Goal: Transaction & Acquisition: Purchase product/service

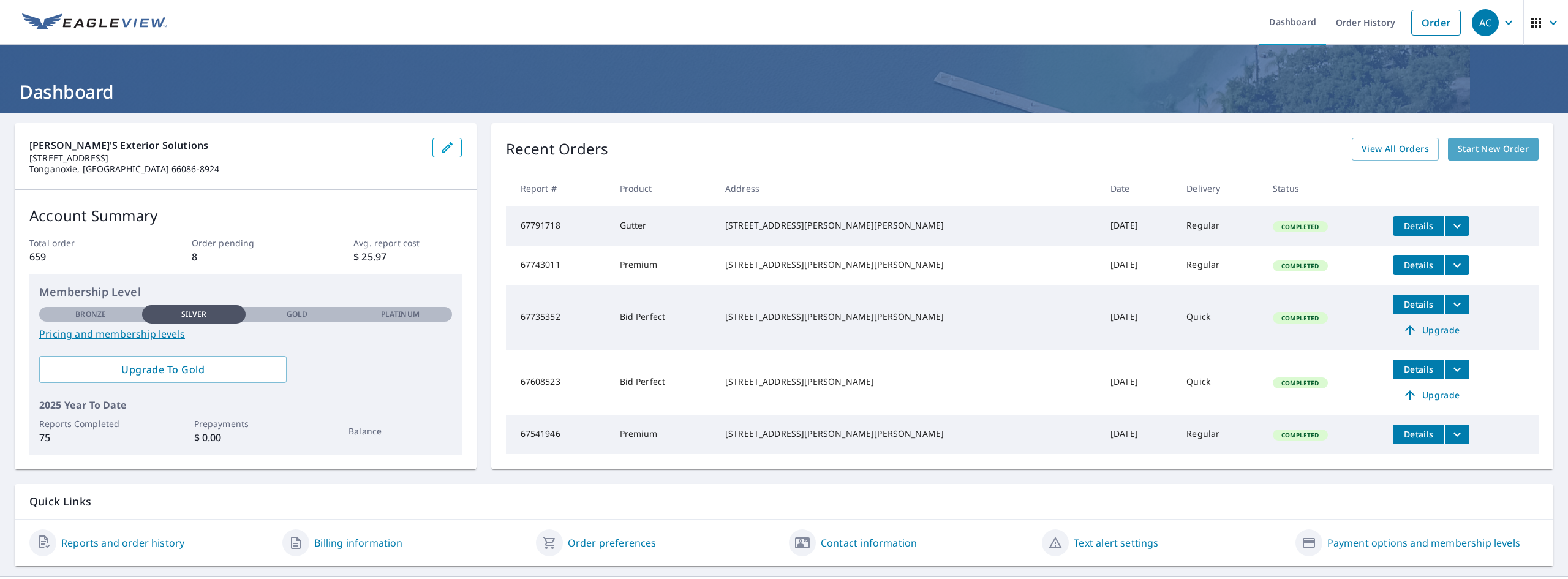
click at [1483, 149] on span "Start New Order" at bounding box center [1493, 149] width 71 height 15
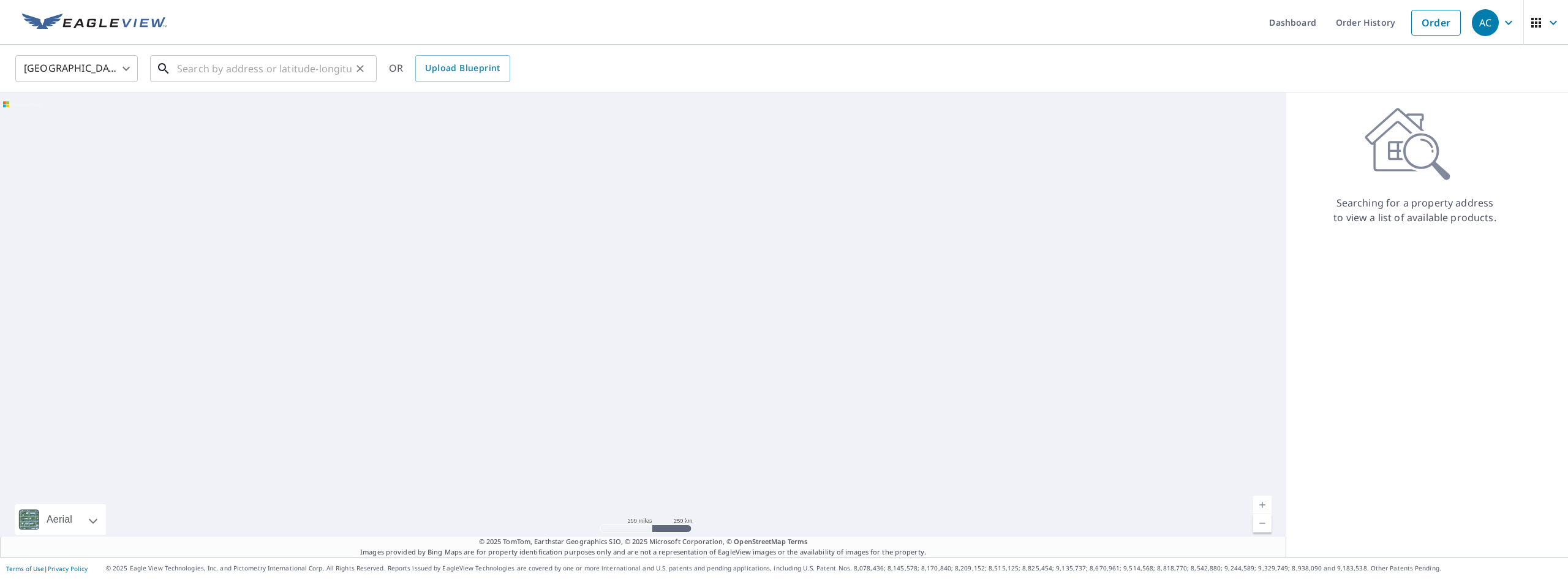
click at [257, 72] on input "text" at bounding box center [264, 68] width 174 height 34
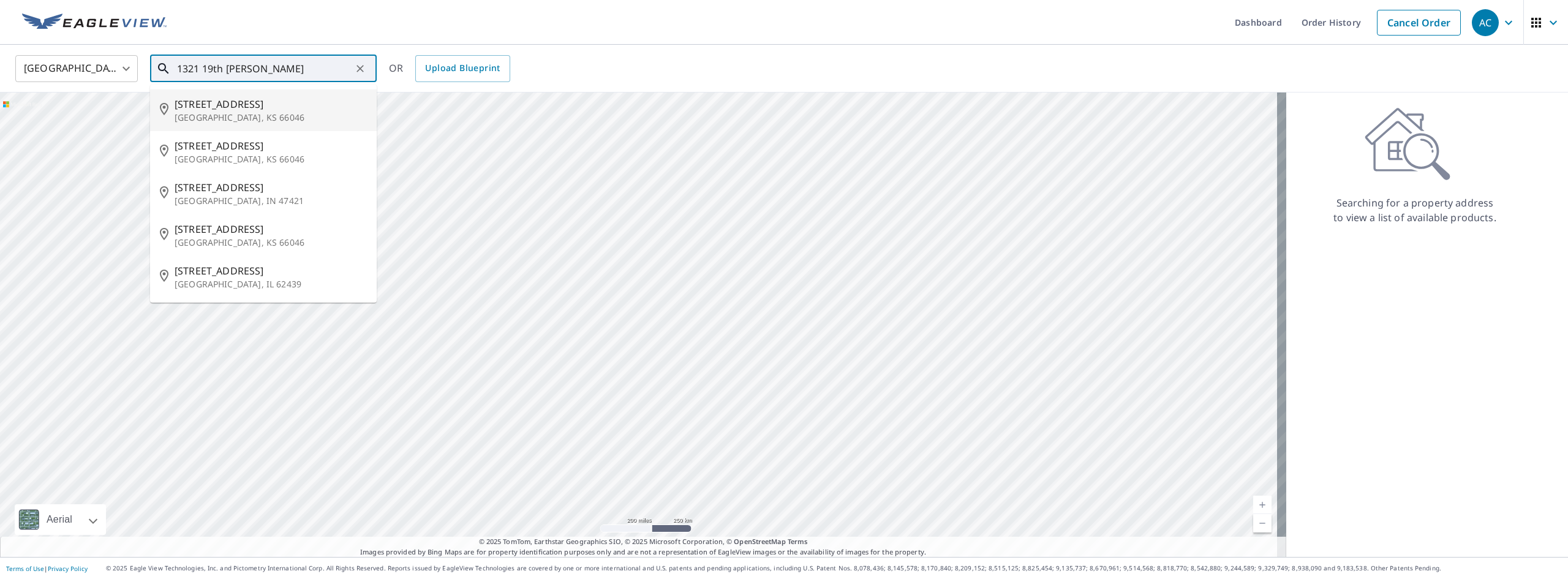
click at [236, 106] on span "[STREET_ADDRESS]" at bounding box center [270, 104] width 192 height 15
type input "[STREET_ADDRESS]"
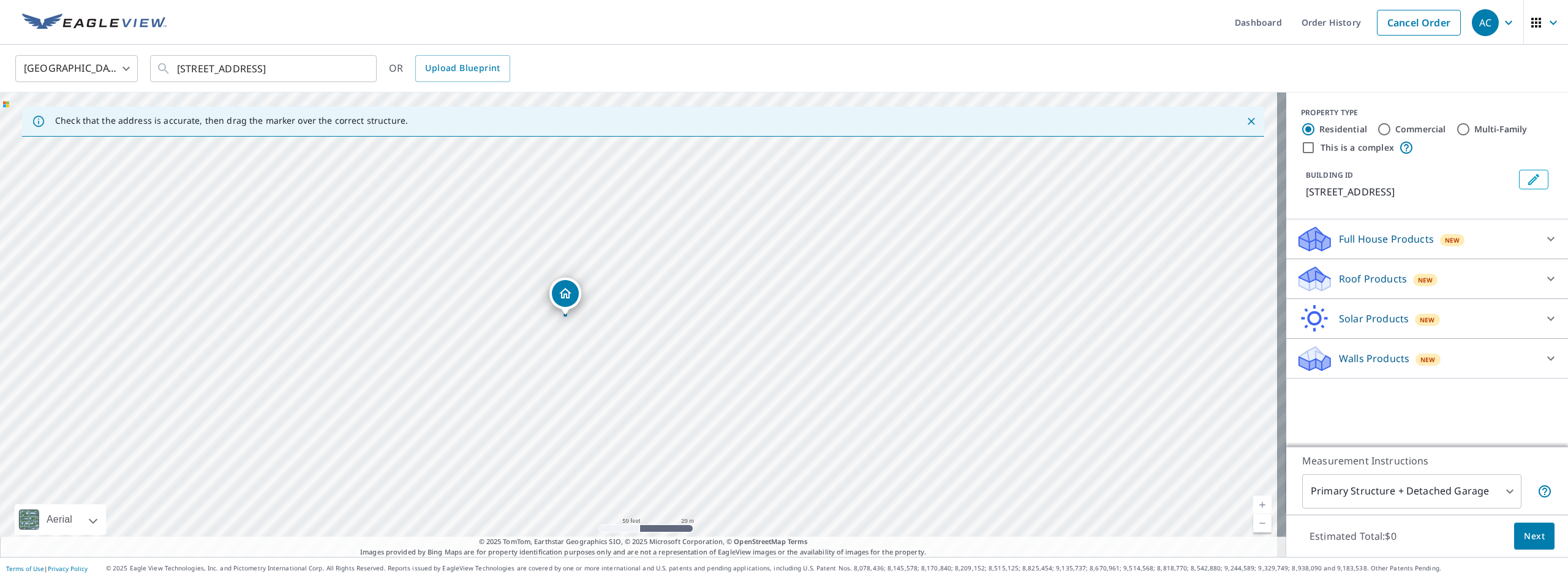
drag, startPoint x: 623, startPoint y: 281, endPoint x: 636, endPoint y: 343, distance: 63.3
click at [636, 343] on div "[STREET_ADDRESS]" at bounding box center [643, 324] width 1286 height 464
drag, startPoint x: 567, startPoint y: 289, endPoint x: 575, endPoint y: 288, distance: 8.1
click at [1547, 277] on icon at bounding box center [1550, 279] width 7 height 4
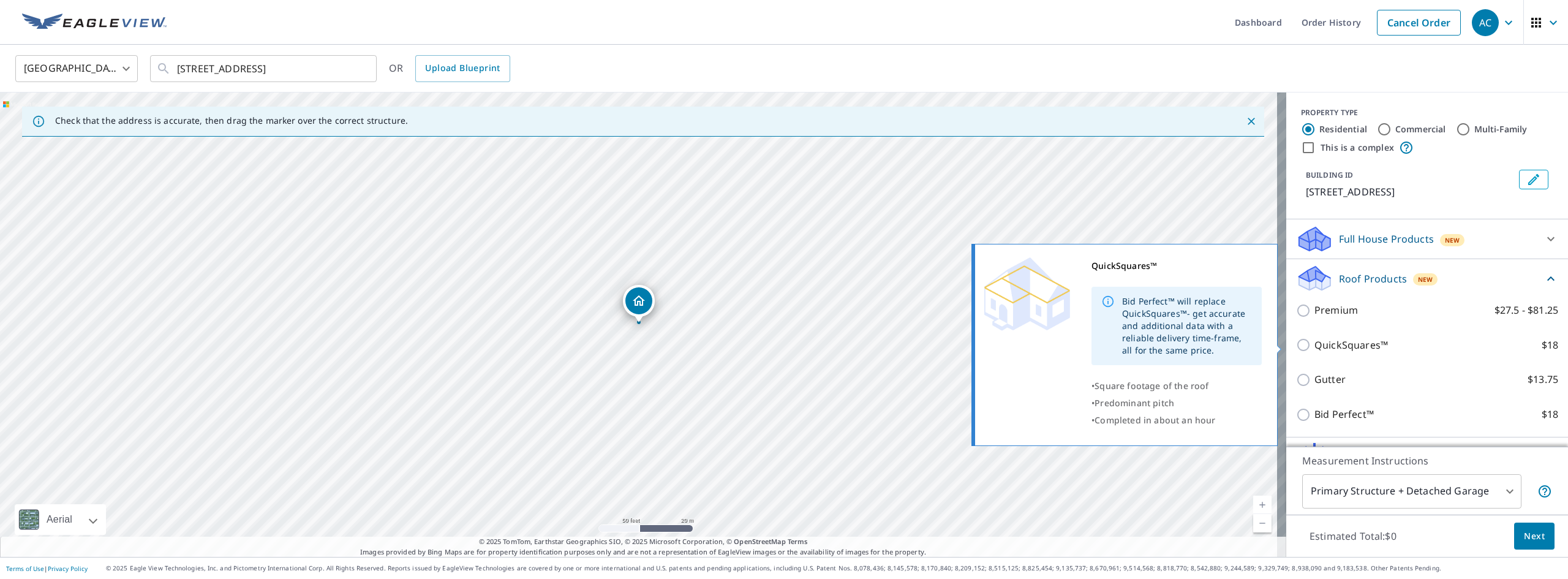
click at [1296, 346] on input "QuickSquares™ $18" at bounding box center [1305, 345] width 18 height 15
checkbox input "true"
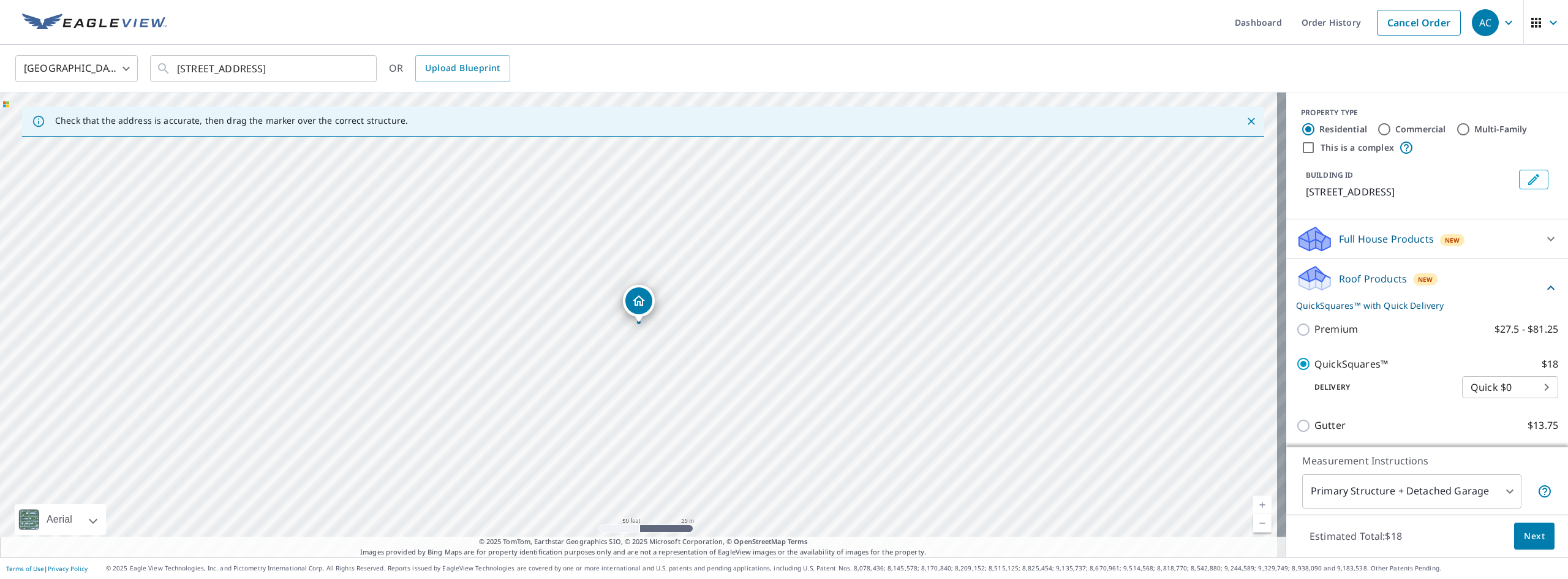
click at [1533, 537] on span "Next" at bounding box center [1534, 536] width 21 height 15
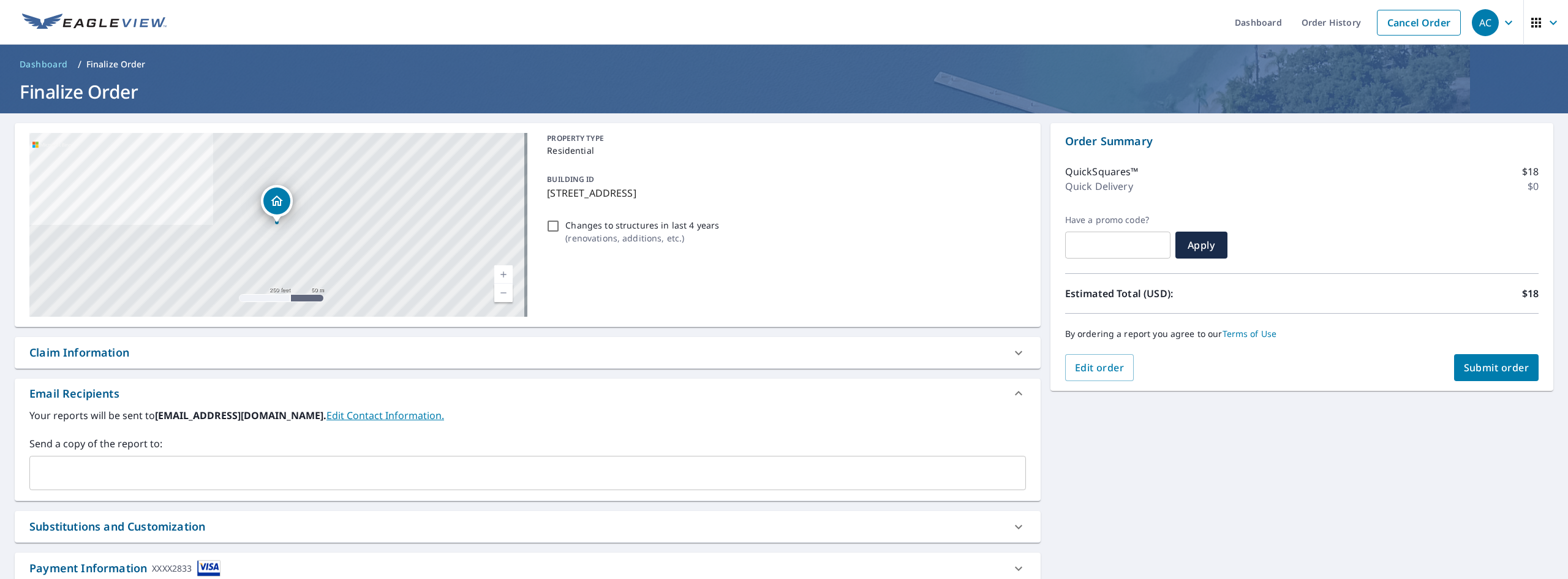
click at [1484, 364] on span "Submit order" at bounding box center [1496, 367] width 65 height 13
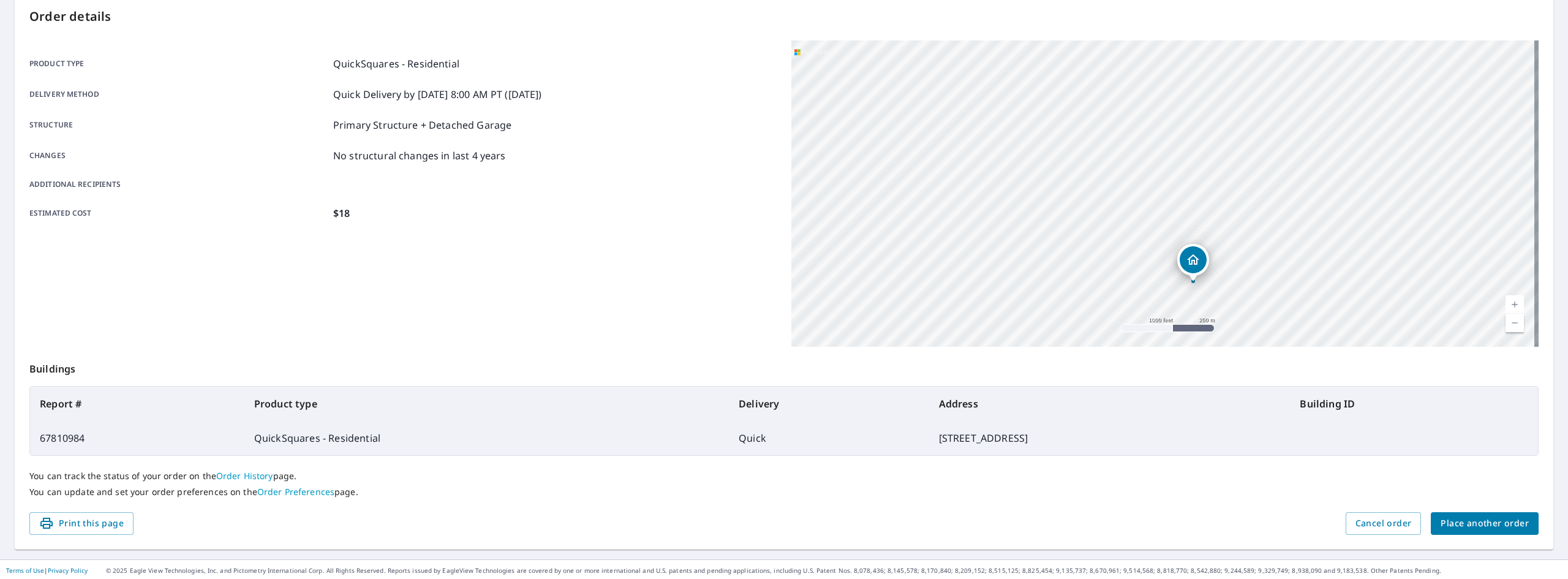
scroll to position [133, 0]
click at [1452, 521] on span "Place another order" at bounding box center [1484, 521] width 88 height 15
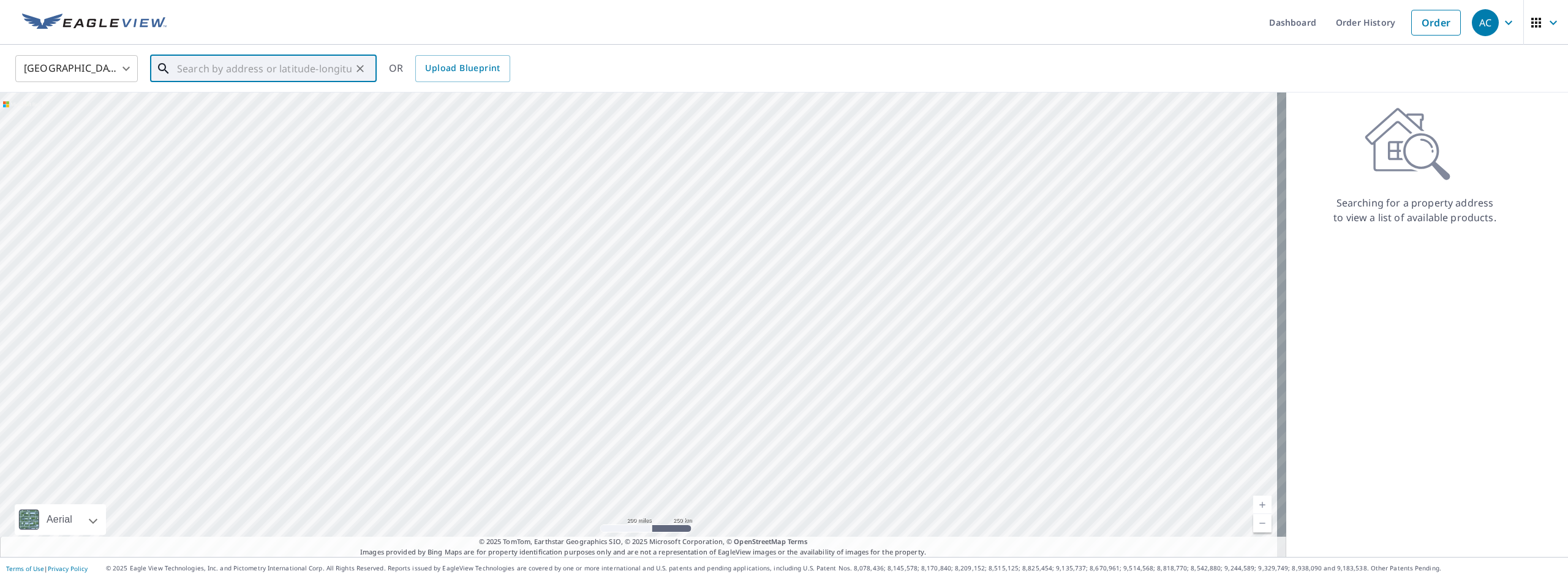
click at [197, 65] on input "text" at bounding box center [264, 68] width 174 height 34
click at [201, 118] on p "[GEOGRAPHIC_DATA], KS 66046" at bounding box center [270, 117] width 192 height 12
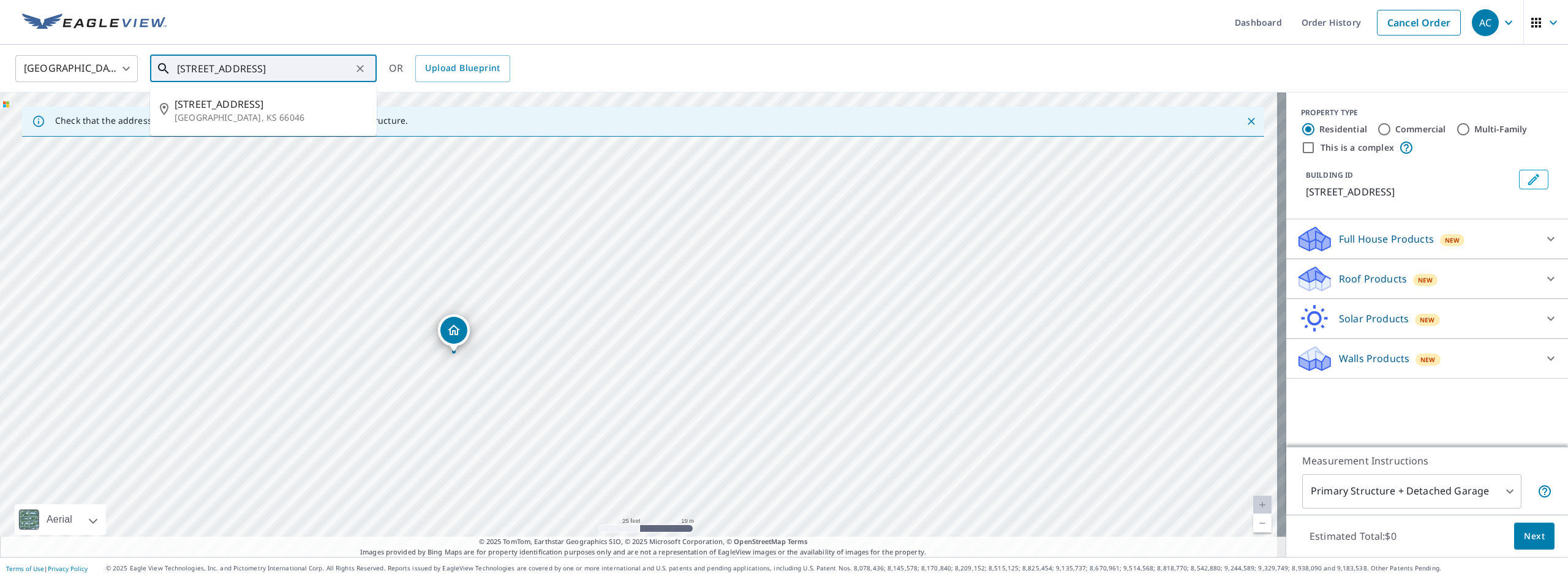
drag, startPoint x: 187, startPoint y: 69, endPoint x: 199, endPoint y: 70, distance: 12.0
click at [199, 70] on input "[STREET_ADDRESS]" at bounding box center [264, 68] width 174 height 34
type input "[STREET_ADDRESS]"
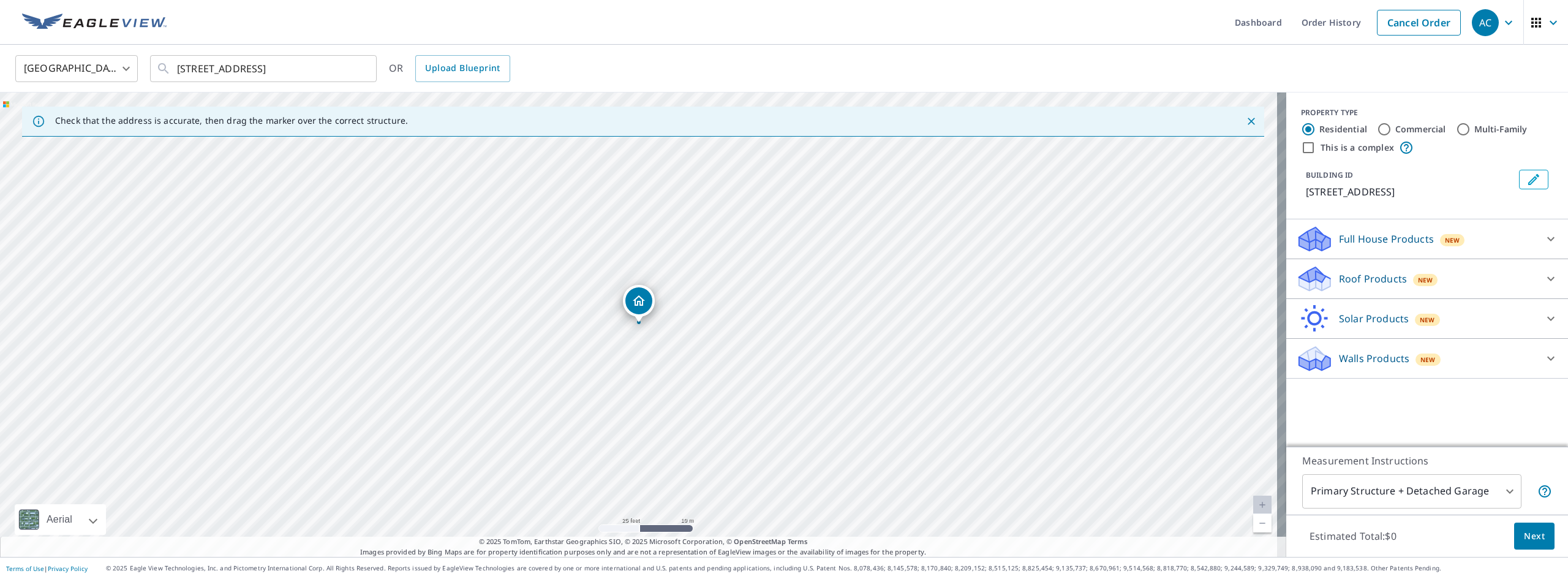
drag, startPoint x: 640, startPoint y: 300, endPoint x: 589, endPoint y: 307, distance: 51.5
drag, startPoint x: 862, startPoint y: 369, endPoint x: 703, endPoint y: 125, distance: 291.2
click at [703, 125] on div "Check that the address is accurate, then drag the marker over the correct struc…" at bounding box center [643, 324] width 1286 height 464
drag, startPoint x: 580, startPoint y: 188, endPoint x: 587, endPoint y: 267, distance: 79.3
click at [587, 267] on div "[STREET_ADDRESS][PERSON_NAME]" at bounding box center [643, 324] width 1286 height 464
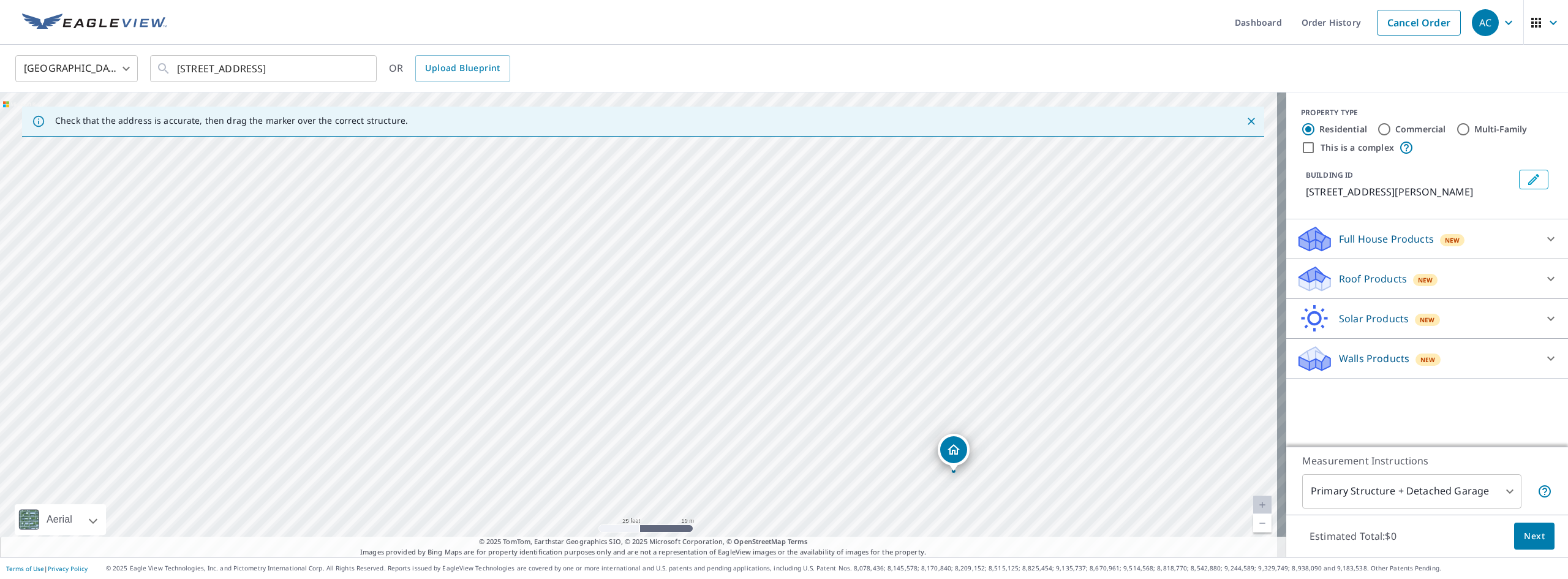
drag, startPoint x: 363, startPoint y: 196, endPoint x: 952, endPoint y: 447, distance: 640.3
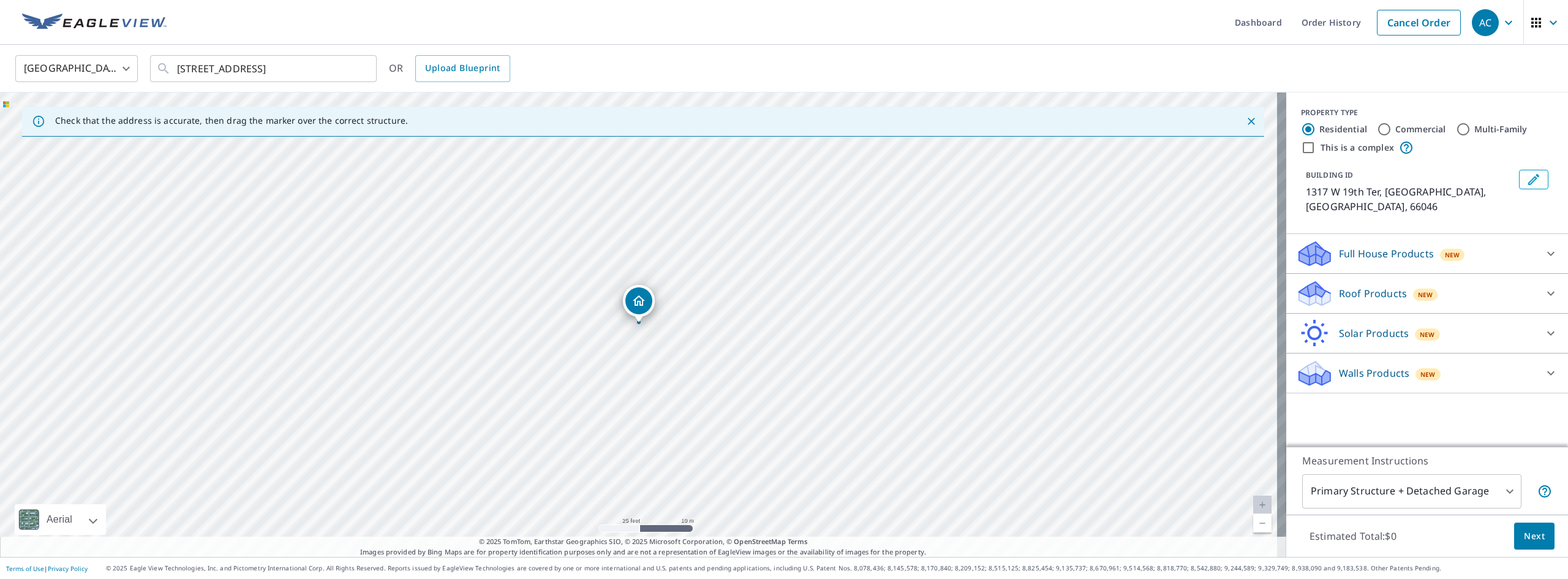
click at [1547, 291] on icon at bounding box center [1550, 293] width 7 height 4
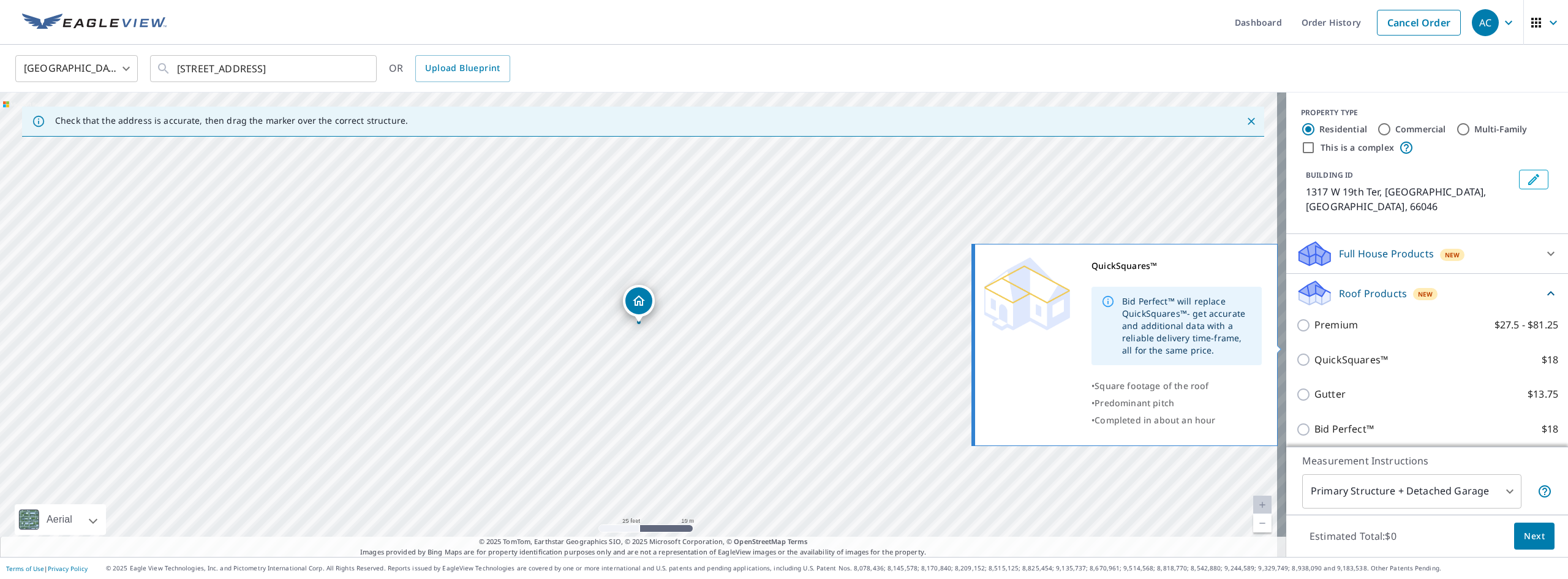
click at [1296, 352] on input "QuickSquares™ $18" at bounding box center [1305, 360] width 18 height 15
checkbox input "true"
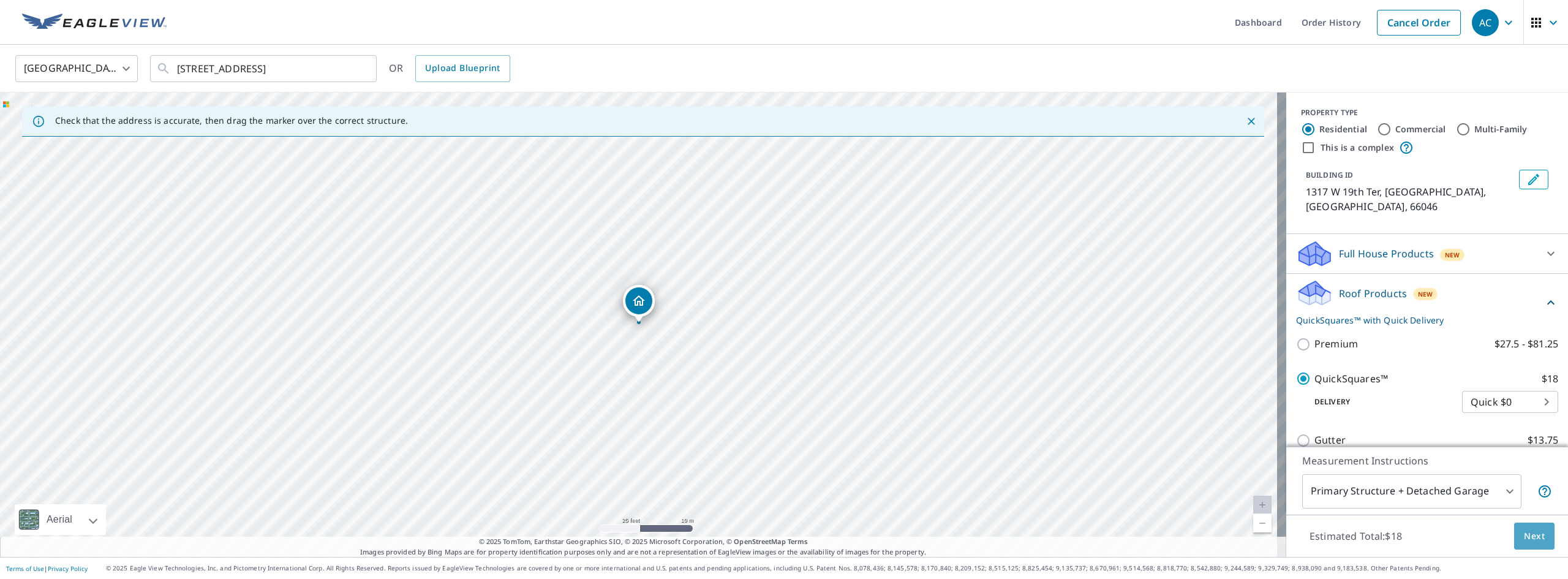
click at [1524, 540] on span "Next" at bounding box center [1534, 536] width 21 height 15
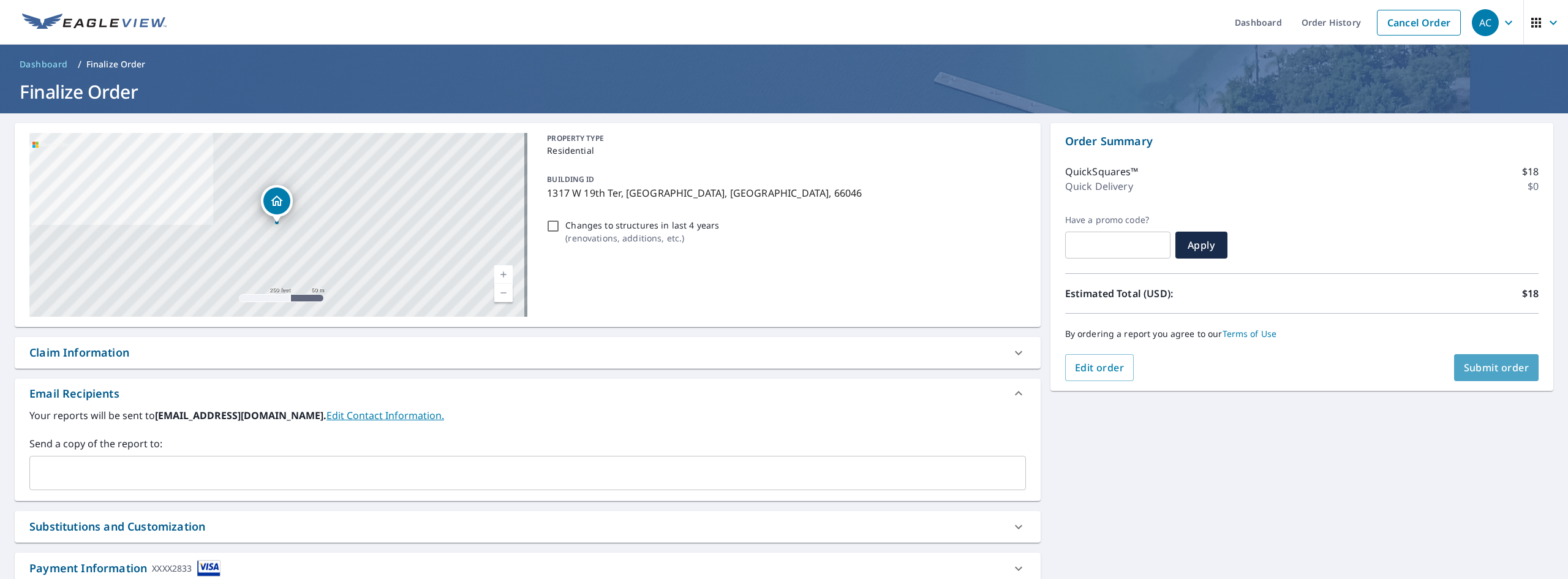
click at [1486, 367] on span "Submit order" at bounding box center [1496, 367] width 65 height 13
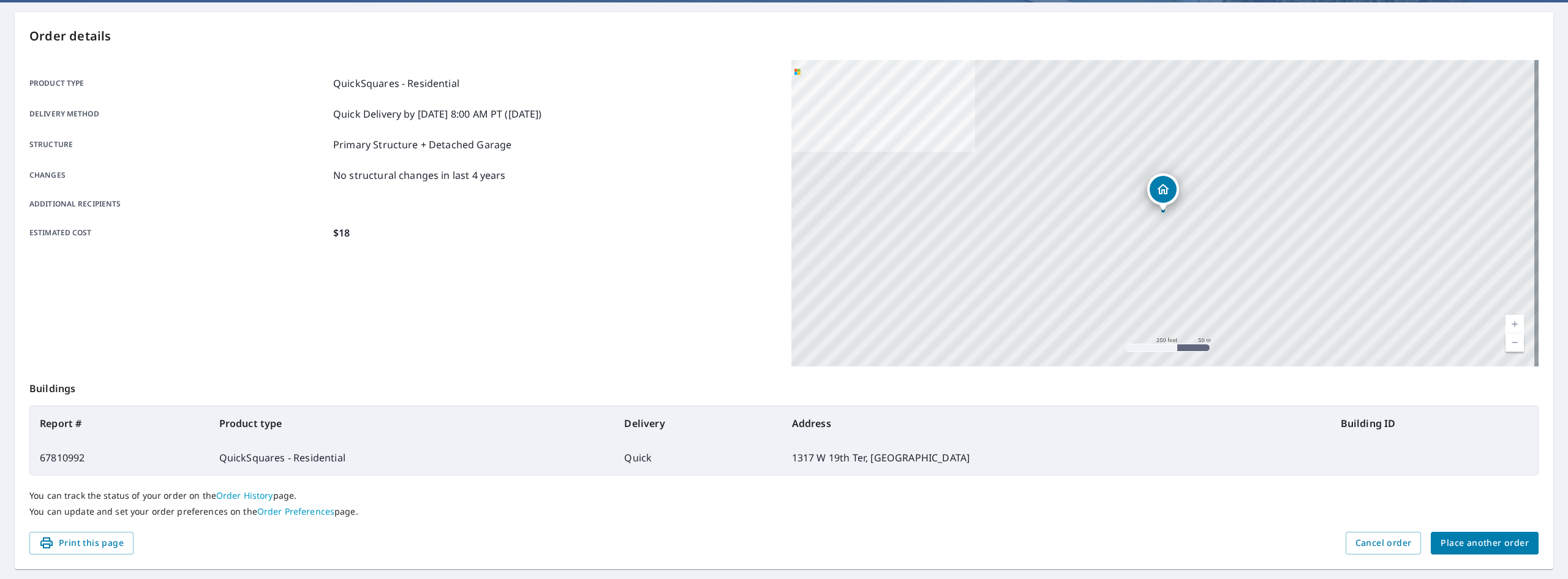
scroll to position [133, 0]
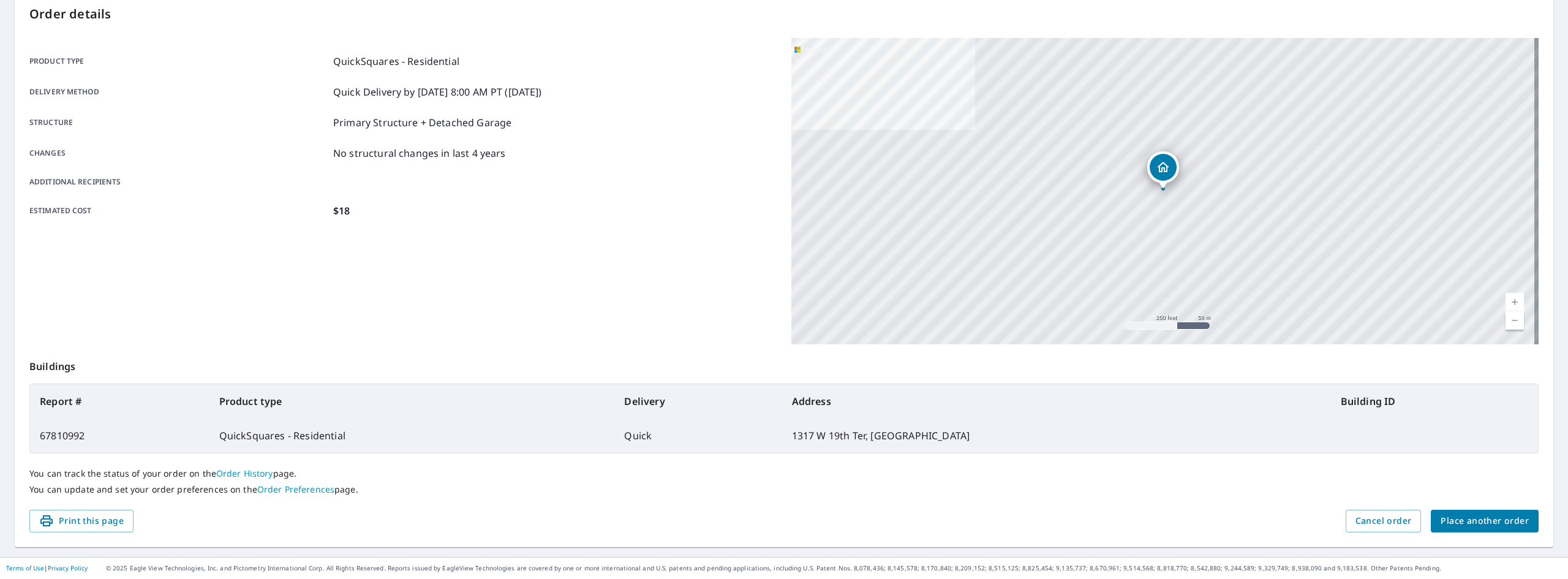
click at [1486, 523] on span "Place another order" at bounding box center [1484, 521] width 88 height 15
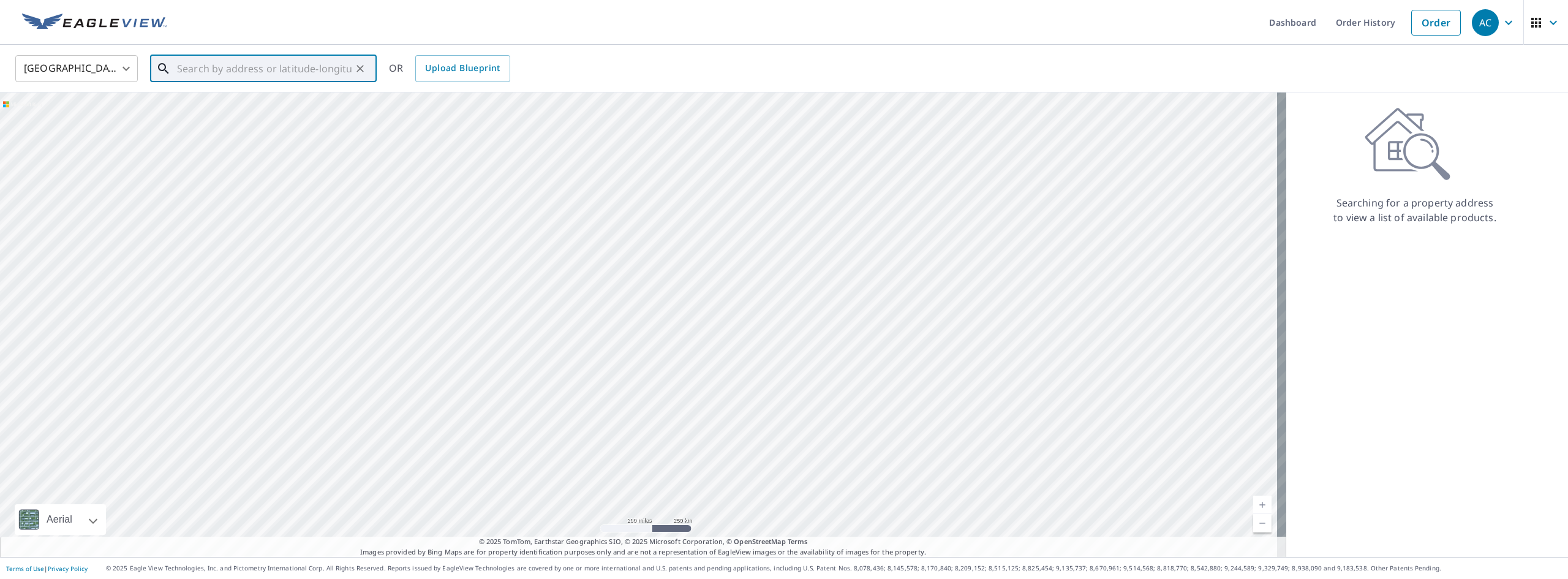
click at [269, 70] on input "text" at bounding box center [264, 68] width 174 height 34
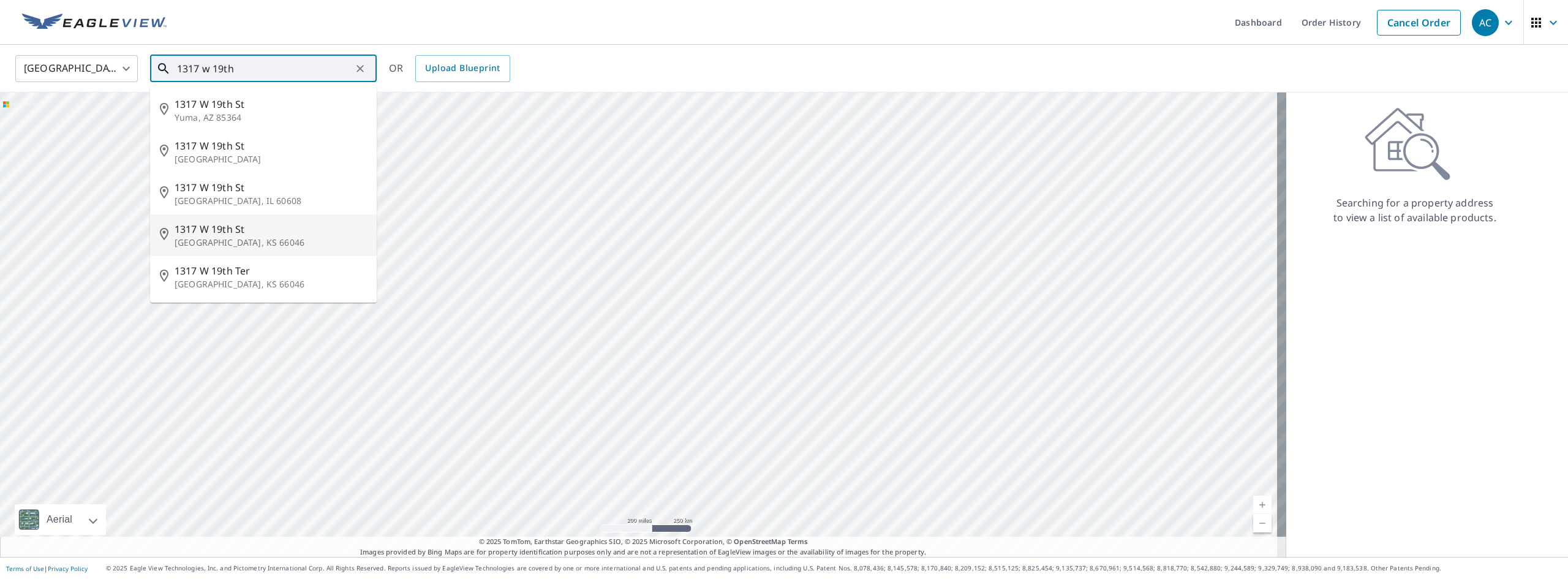
click at [226, 234] on span "1317 W 19th St" at bounding box center [270, 229] width 192 height 15
type input "[STREET_ADDRESS]"
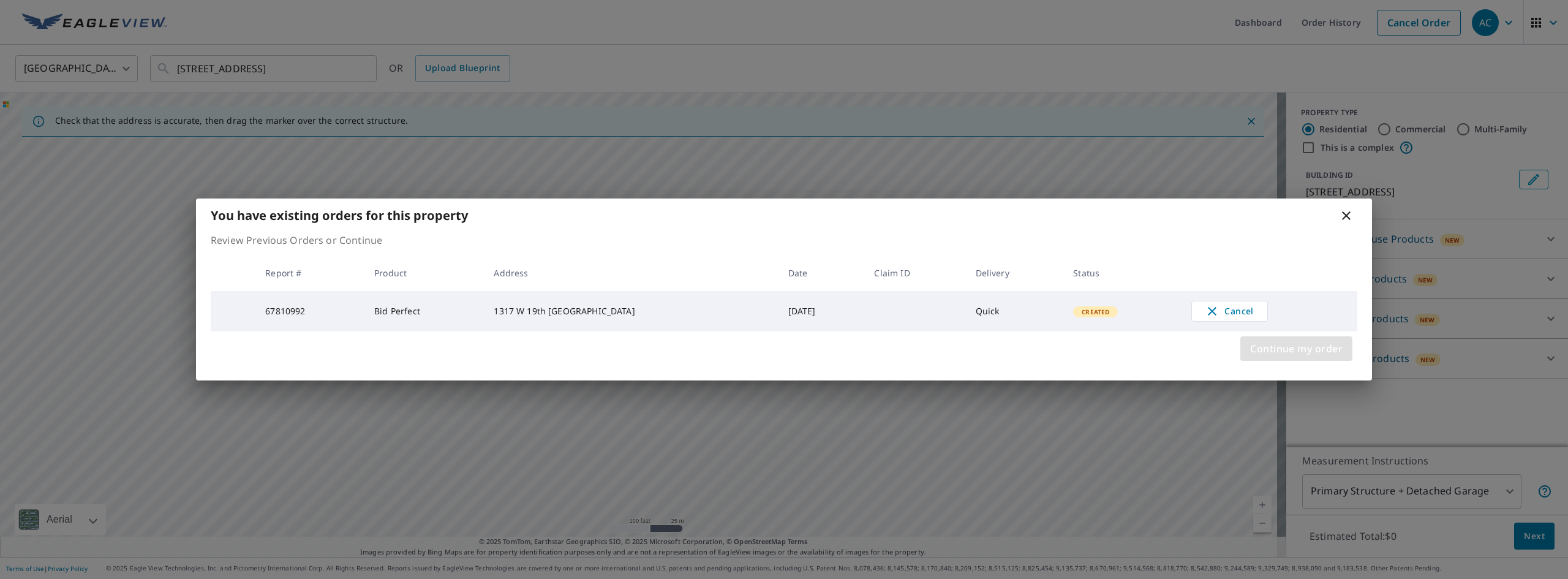
click at [1318, 352] on span "Continue my order" at bounding box center [1296, 348] width 92 height 17
